Goal: Information Seeking & Learning: Learn about a topic

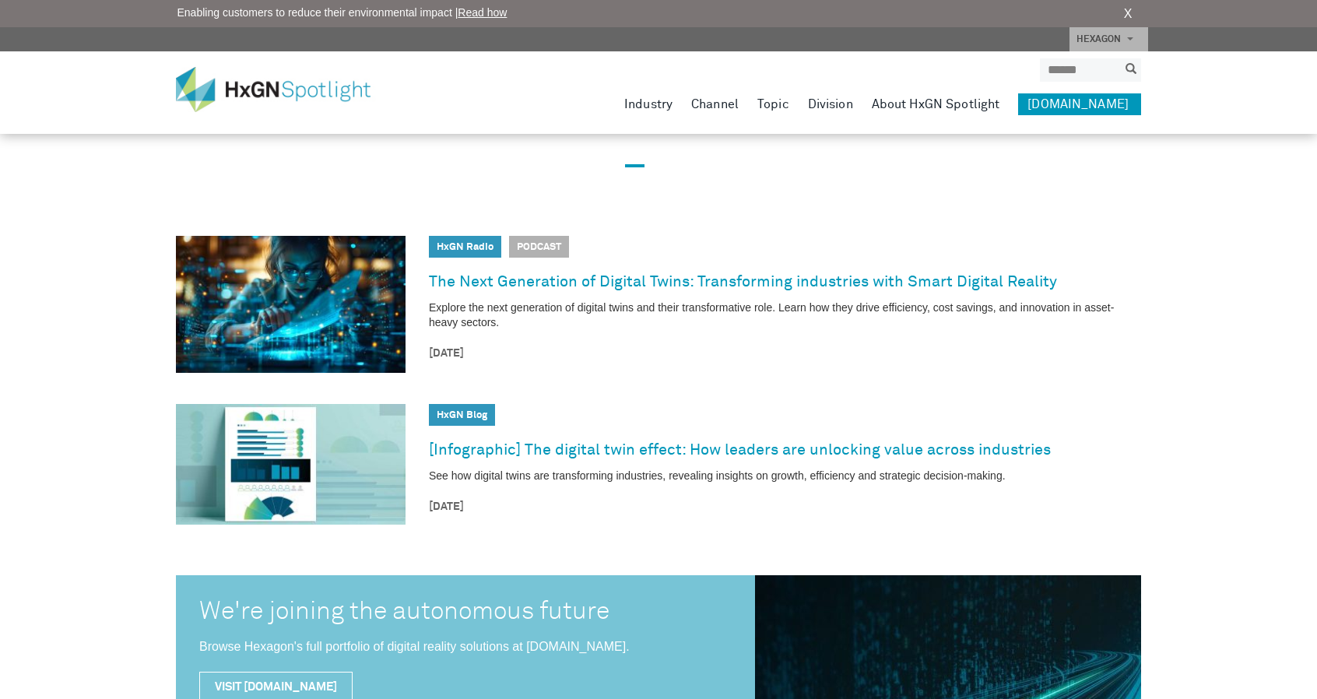
scroll to position [389, 0]
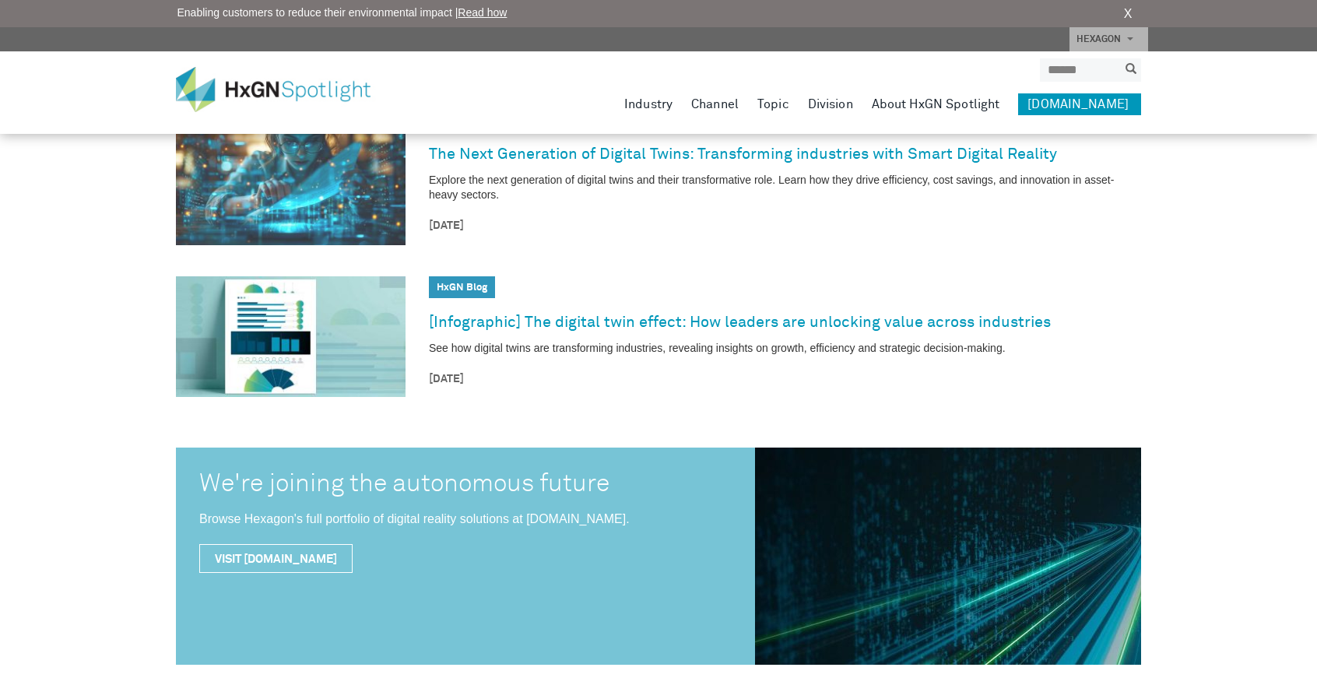
click at [360, 205] on img at bounding box center [291, 176] width 230 height 137
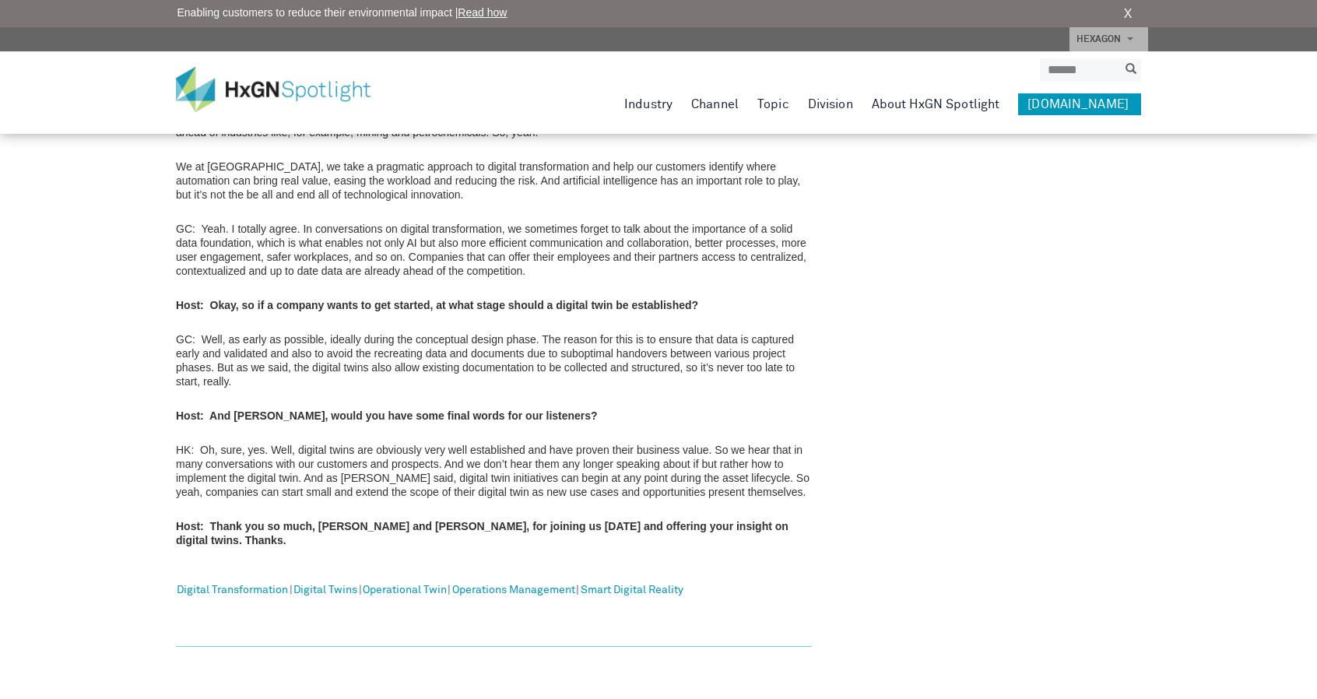
scroll to position [2188, 0]
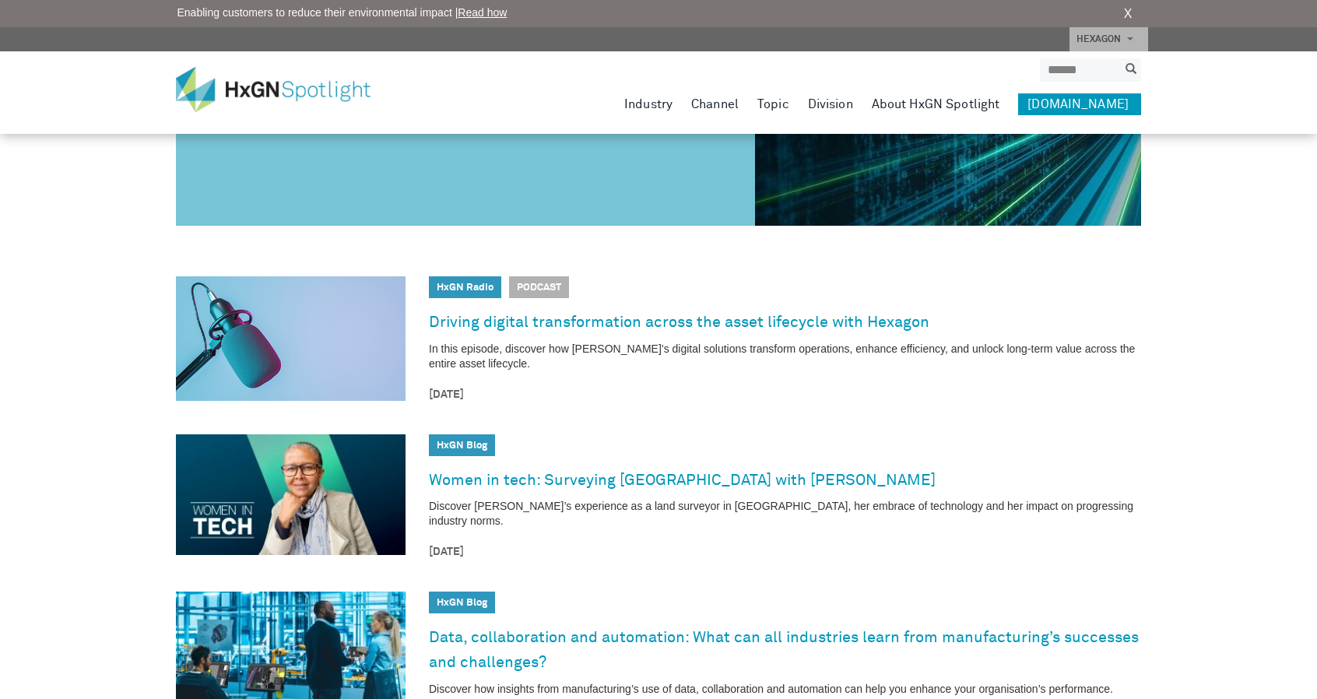
scroll to position [856, 0]
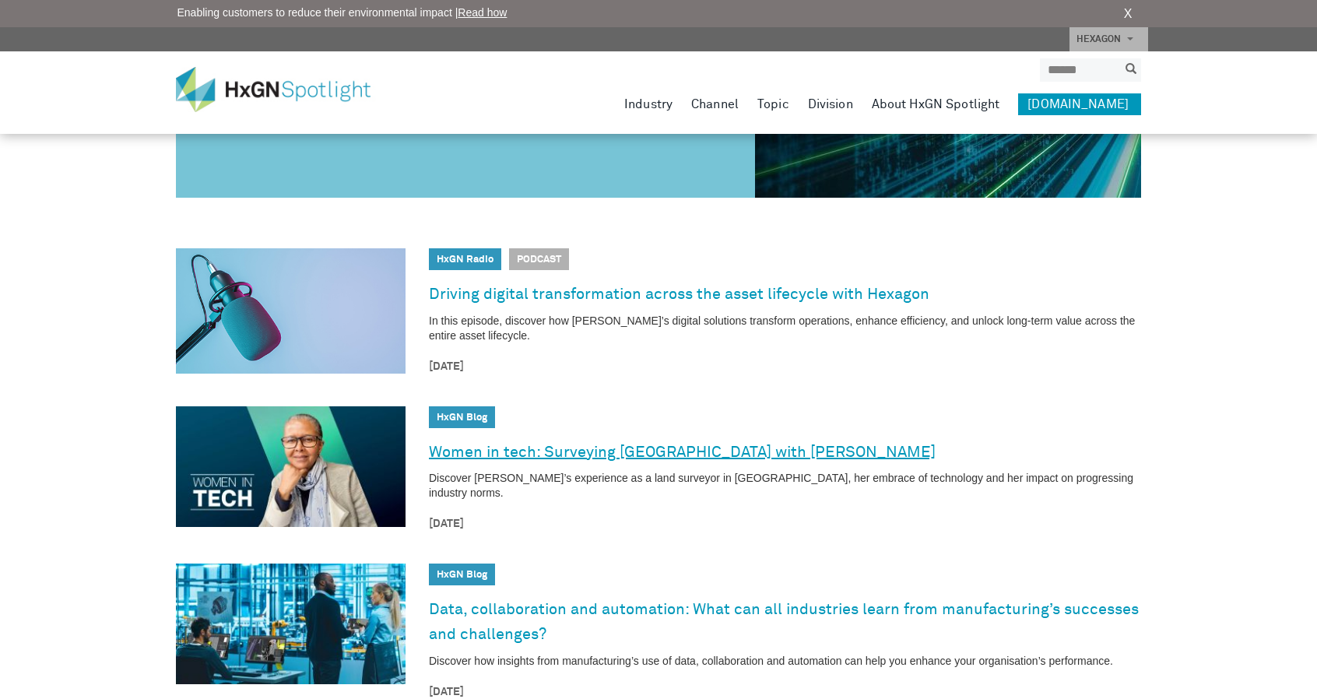
click at [468, 452] on link "Women in tech: Surveying [GEOGRAPHIC_DATA] with [PERSON_NAME]" at bounding box center [682, 452] width 507 height 25
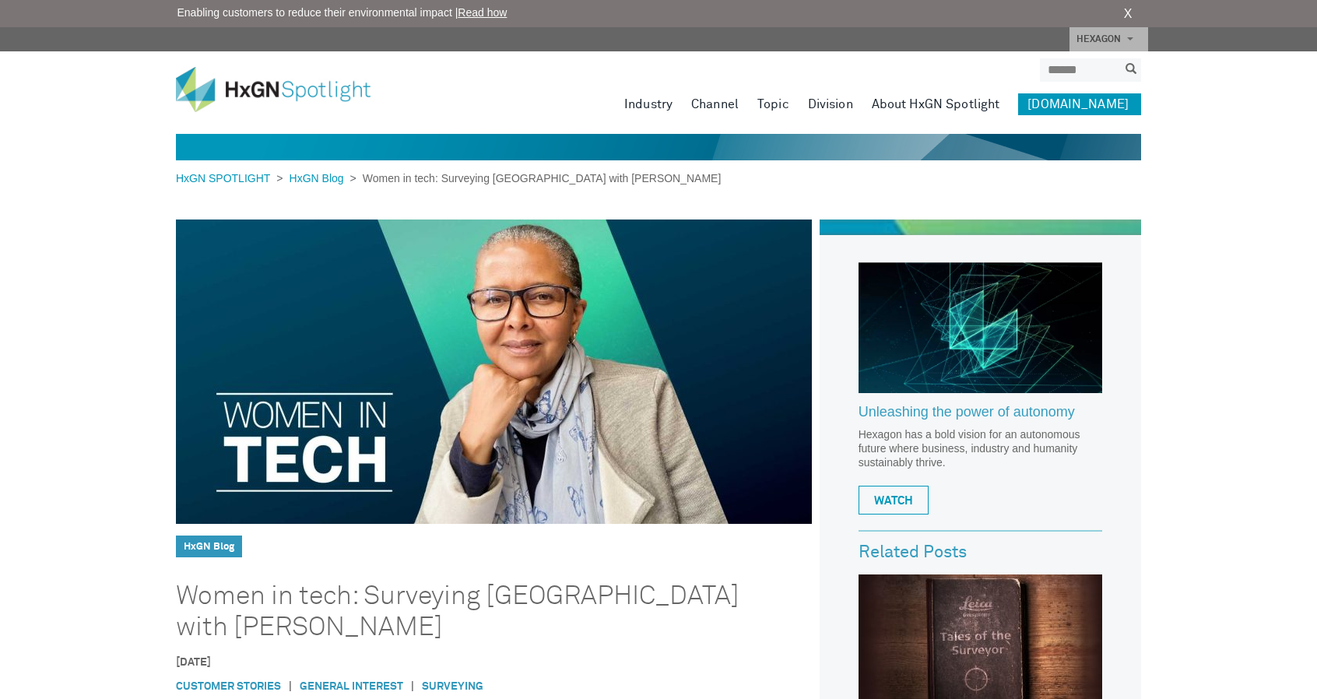
scroll to position [2333, 0]
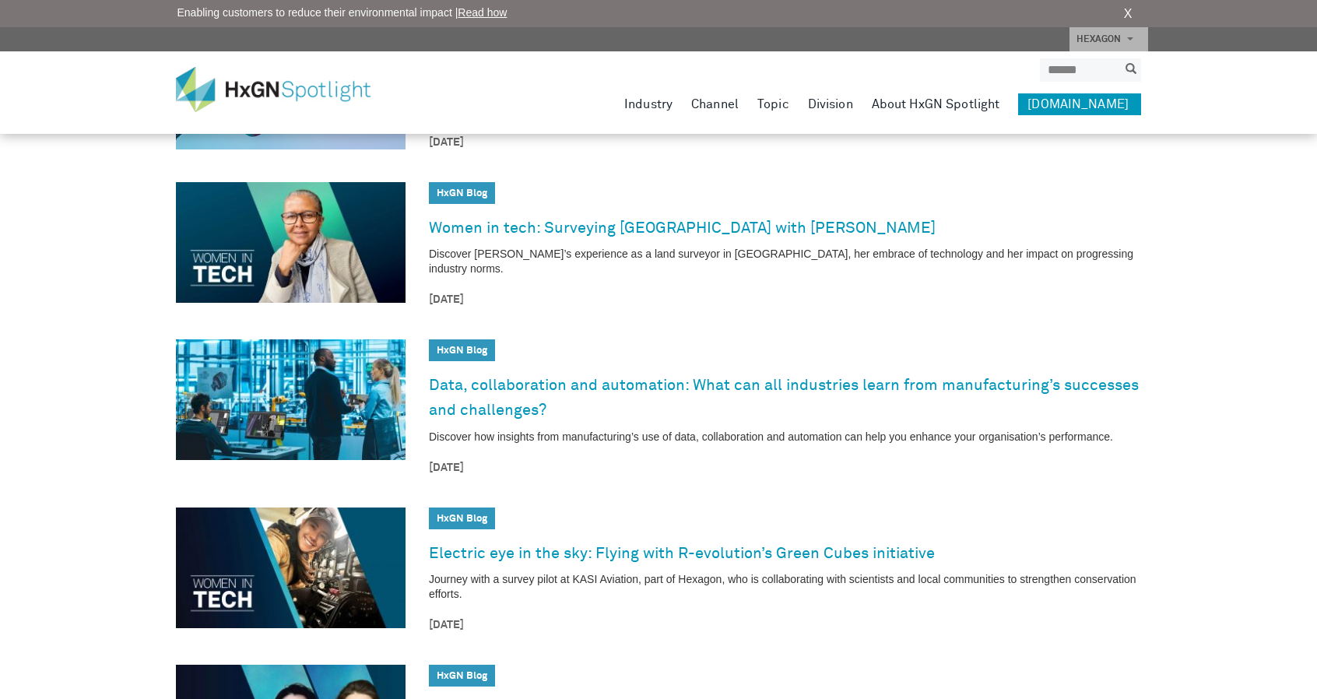
scroll to position [1090, 0]
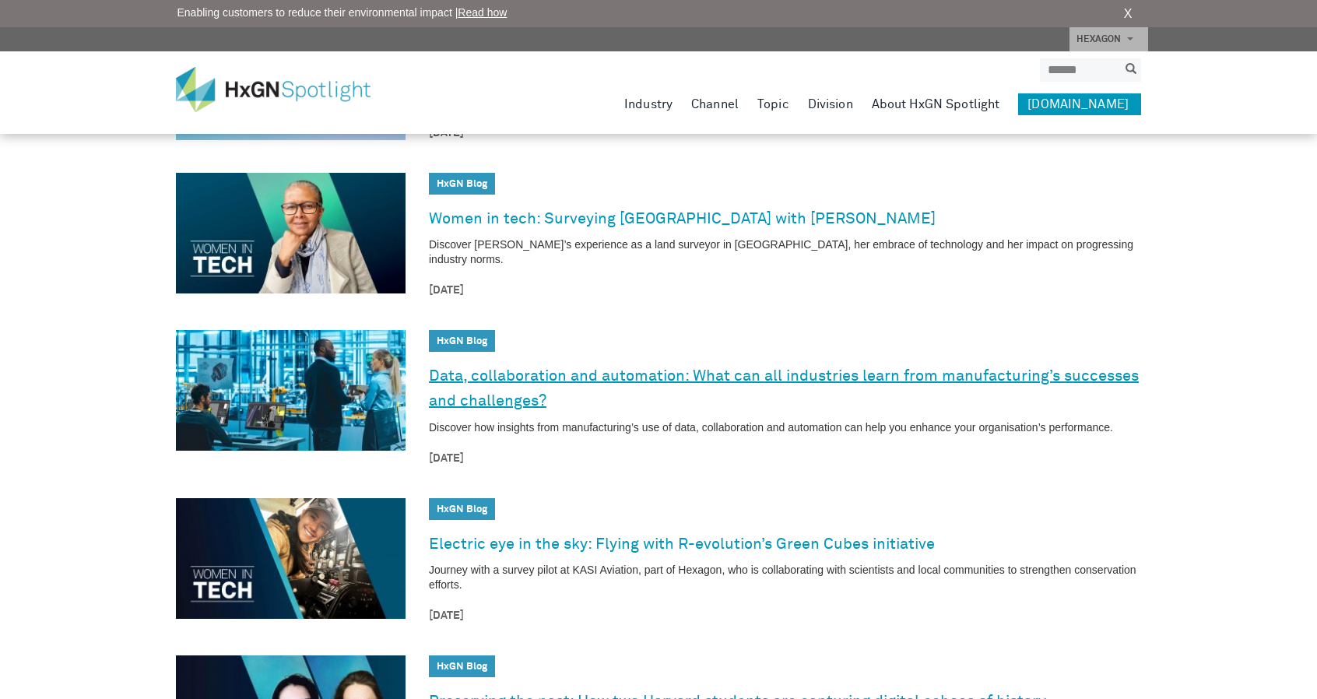
click at [503, 364] on link "Data, collaboration and automation: What can all industries learn from manufact…" at bounding box center [785, 389] width 712 height 51
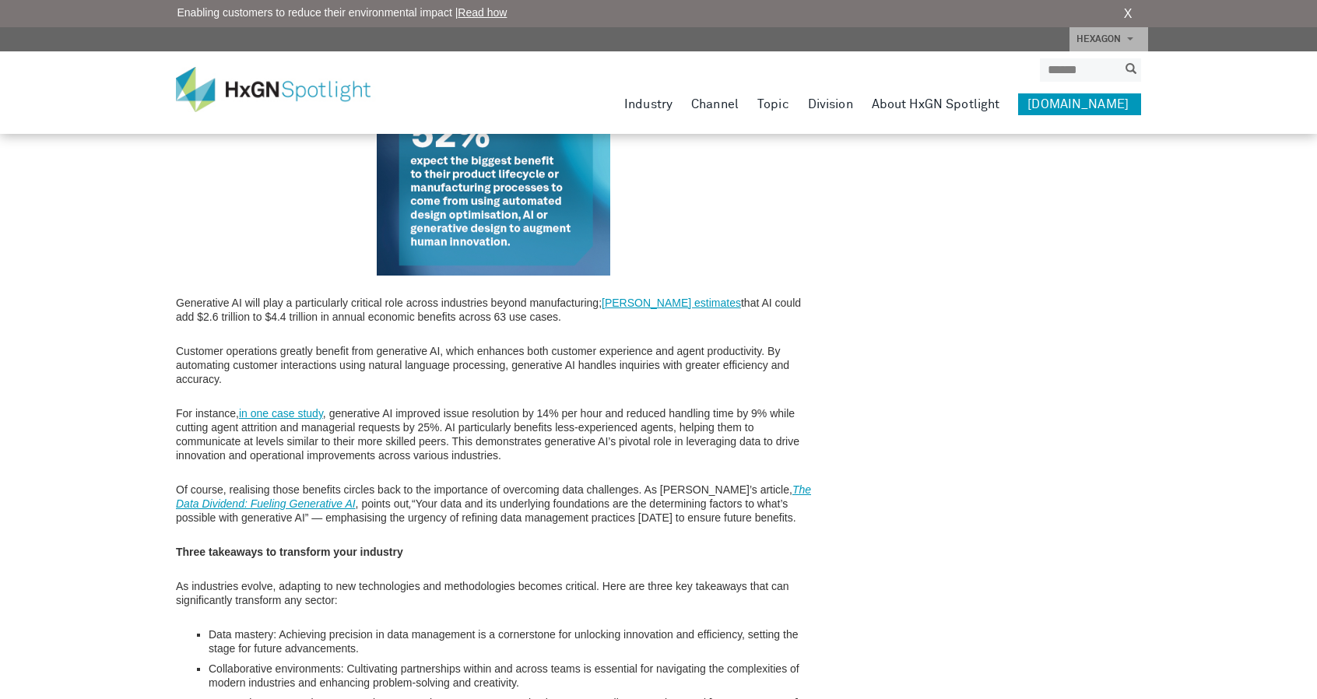
scroll to position [3065, 0]
